Goal: Communication & Community: Answer question/provide support

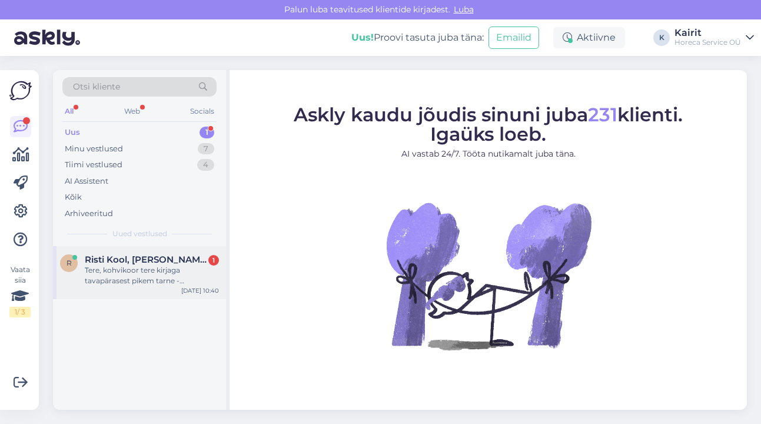
click at [135, 266] on div "Tere, kohvikoor tere kirjaga tavapärasest pikem tarne - esmaspäevaks tellides o…" at bounding box center [152, 275] width 134 height 21
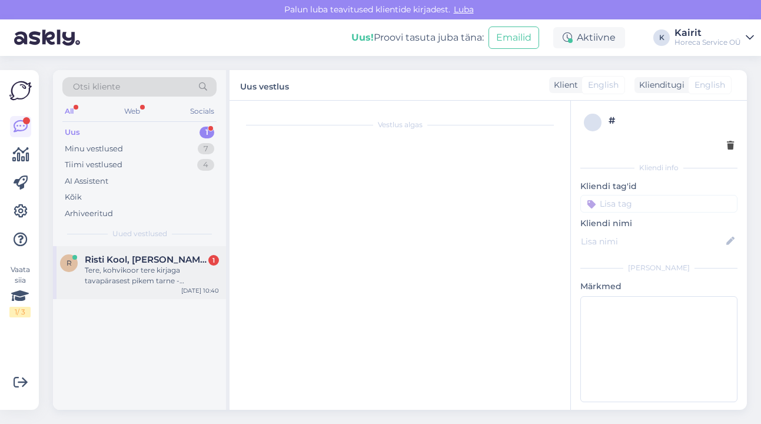
scroll to position [2206, 0]
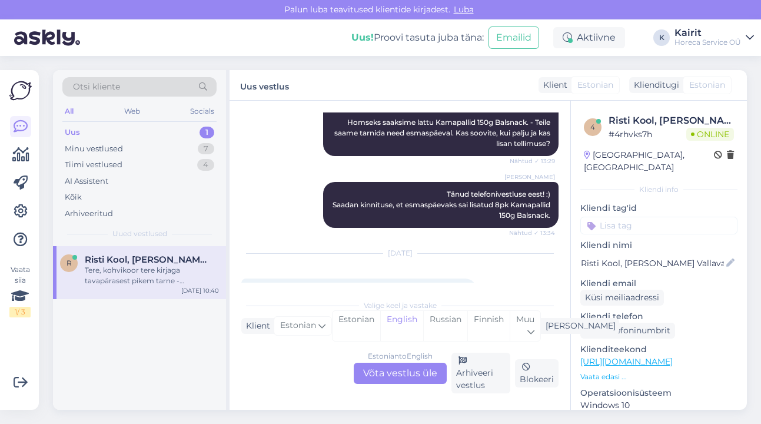
click at [395, 376] on div "Estonian to English Võta vestlus üle" at bounding box center [400, 372] width 93 height 21
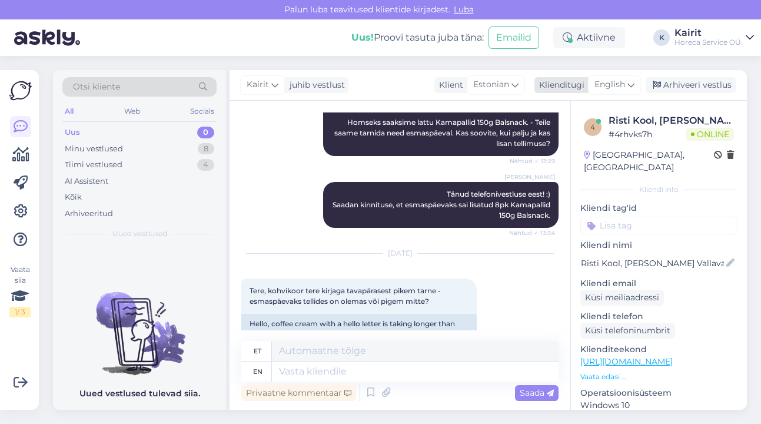
click at [624, 80] on span "English" at bounding box center [609, 84] width 31 height 13
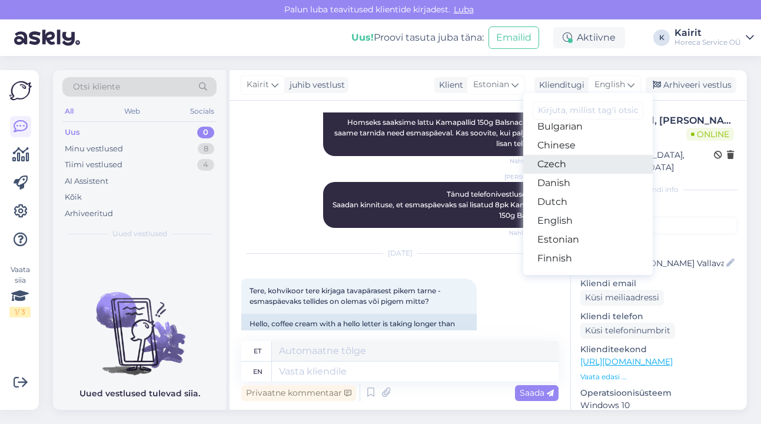
scroll to position [74, 0]
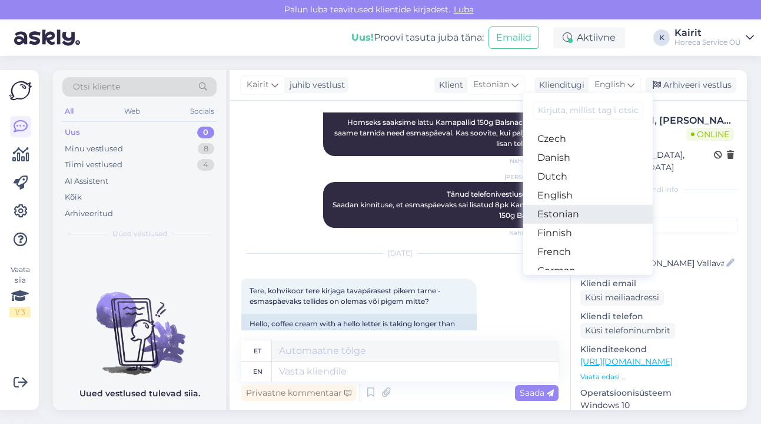
click at [577, 205] on link "Estonian" at bounding box center [587, 214] width 129 height 19
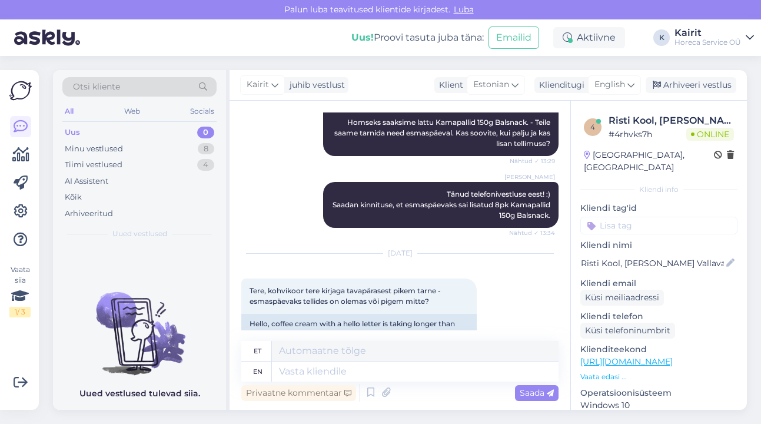
scroll to position [2825, 0]
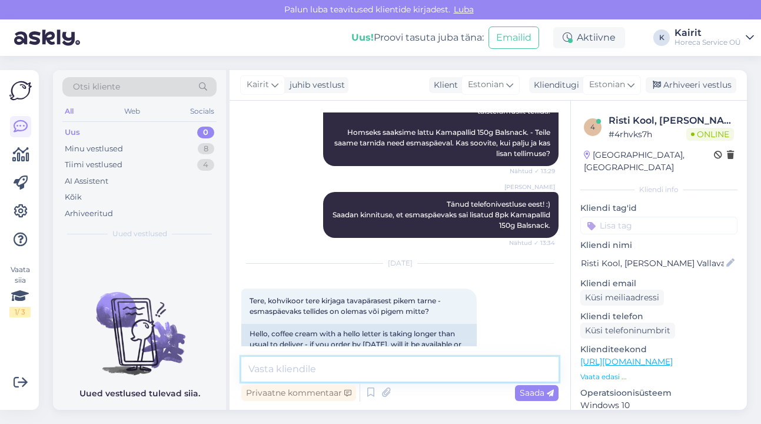
click at [384, 371] on textarea at bounding box center [399, 368] width 317 height 25
type textarea "Tere!"
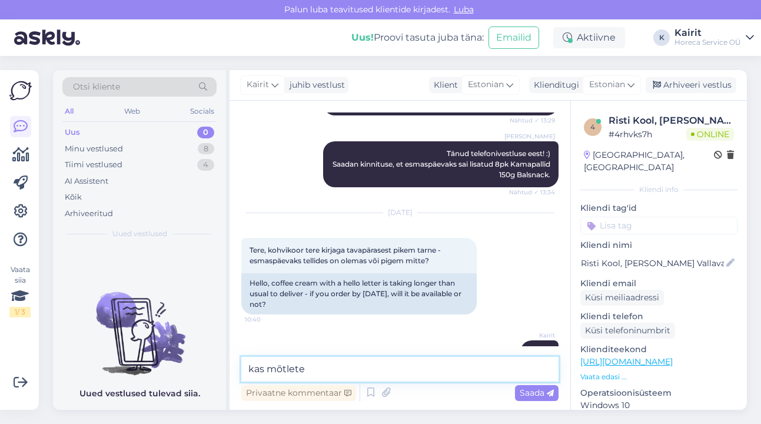
paste textarea "Kohvikoor 380g korgiga ( 20tk ) Valio"
type textarea "kas mõtlete Kohvikoor 380g korgiga ( 20tk ) Valio ?"
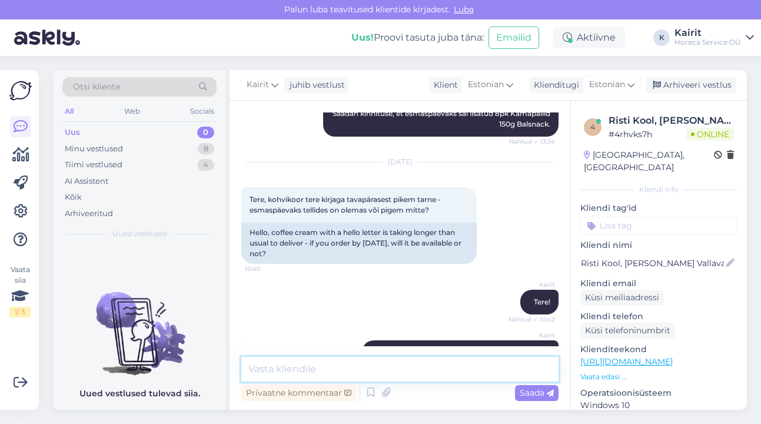
click at [412, 372] on textarea at bounding box center [399, 368] width 317 height 25
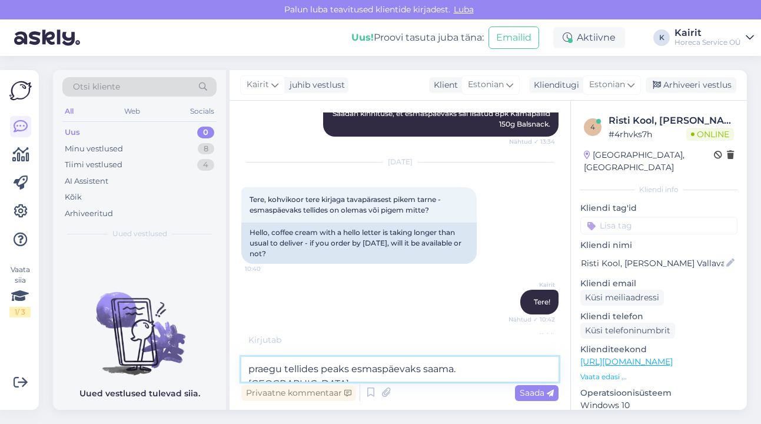
scroll to position [2977, 0]
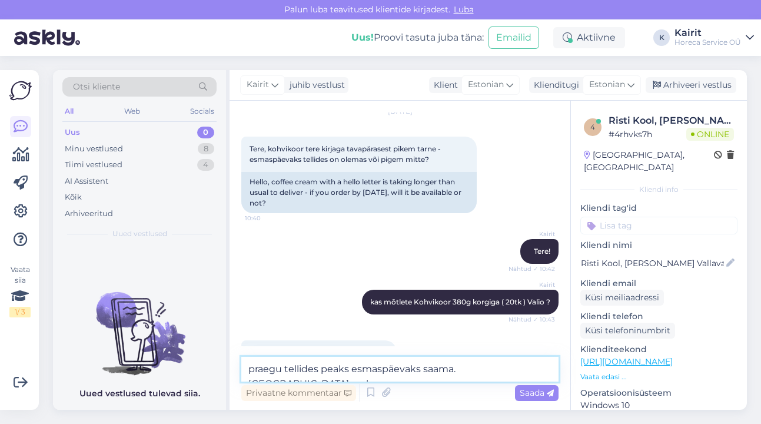
type textarea "praegu tellides peaks esmaspäevaks saama. [GEOGRAPHIC_DATA] on ka"
drag, startPoint x: 522, startPoint y: 366, endPoint x: 145, endPoint y: 445, distance: 384.6
click at [145, 423] on html "[PERSON_NAME] teavitused klientide kirjadest. Luba Uus! Proovi tasuta [PERSON_N…" at bounding box center [380, 212] width 761 height 424
drag, startPoint x: 525, startPoint y: 369, endPoint x: 378, endPoint y: 359, distance: 147.4
click at [363, 376] on textarea "no selge :) siis on hästi. Aga muidu praegu [PERSON_NAME]" at bounding box center [399, 368] width 317 height 25
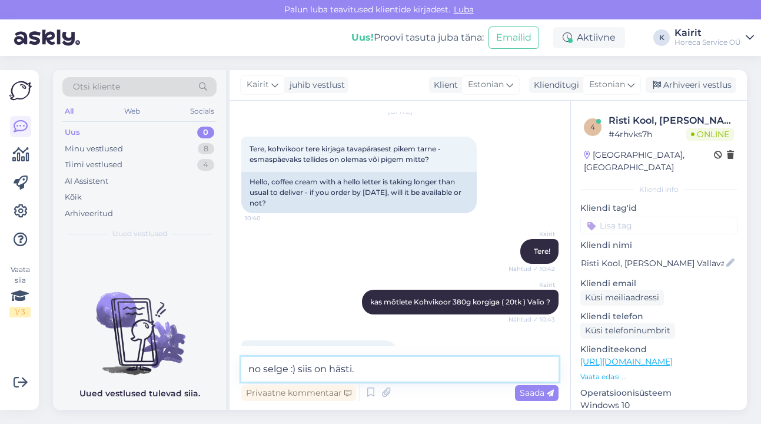
type textarea "no selge :) siis on hästi."
